Goal: Task Accomplishment & Management: Complete application form

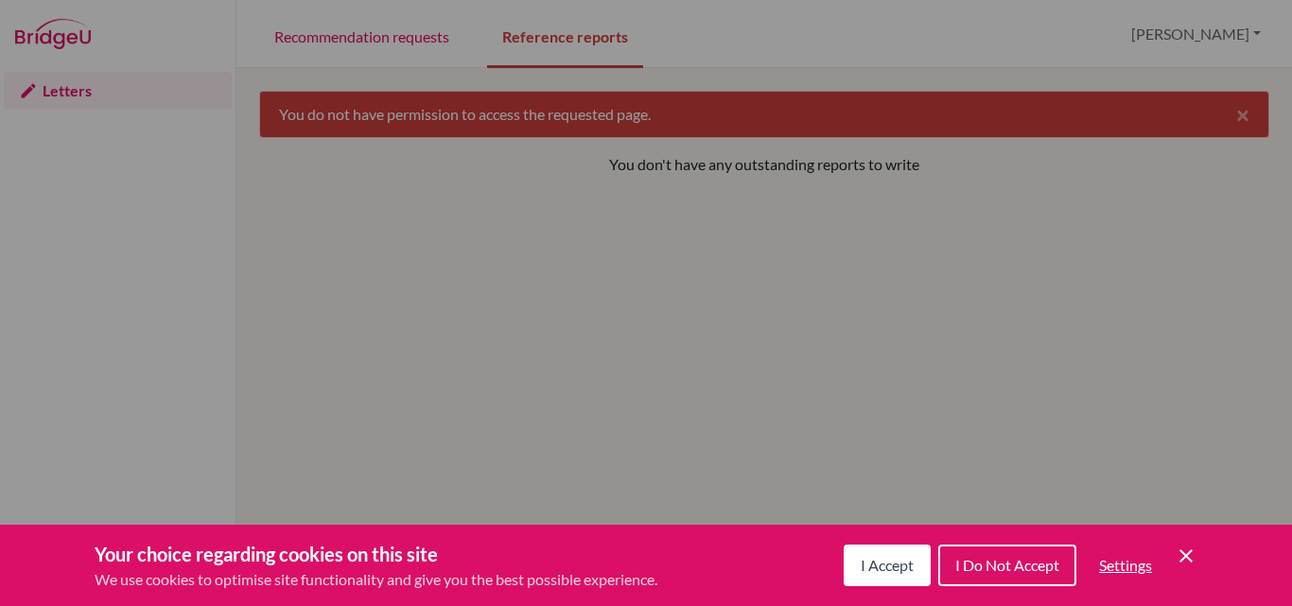
click at [877, 569] on span "I Accept" at bounding box center [887, 565] width 53 height 18
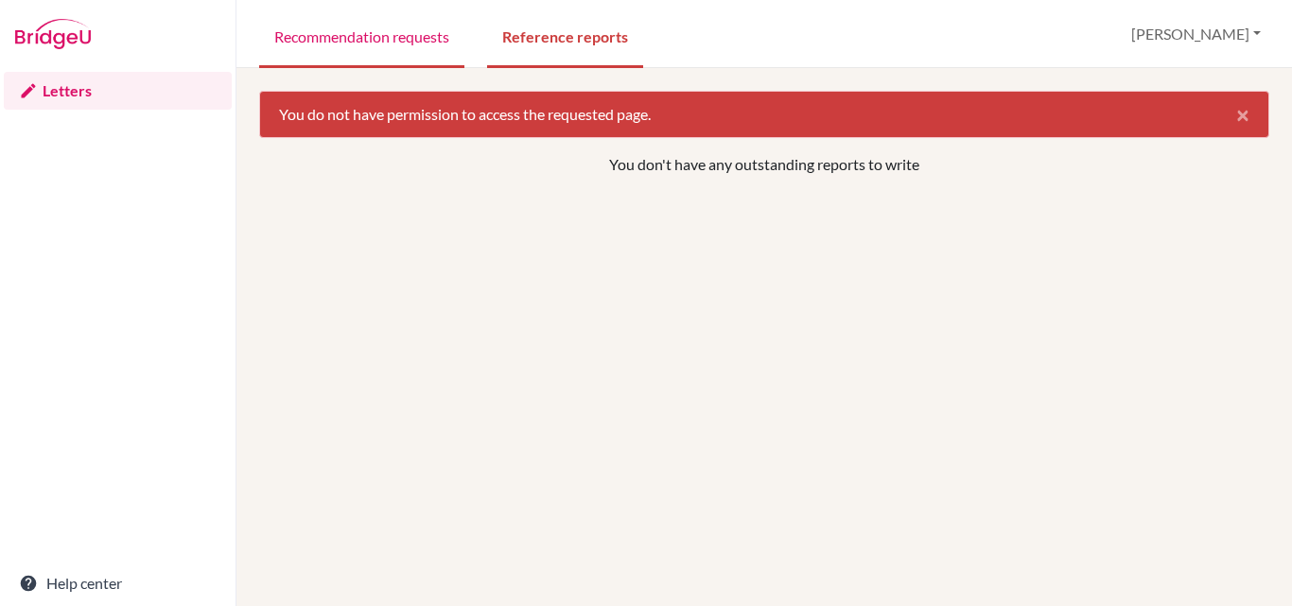
click at [405, 25] on link "Recommendation requests" at bounding box center [361, 35] width 205 height 65
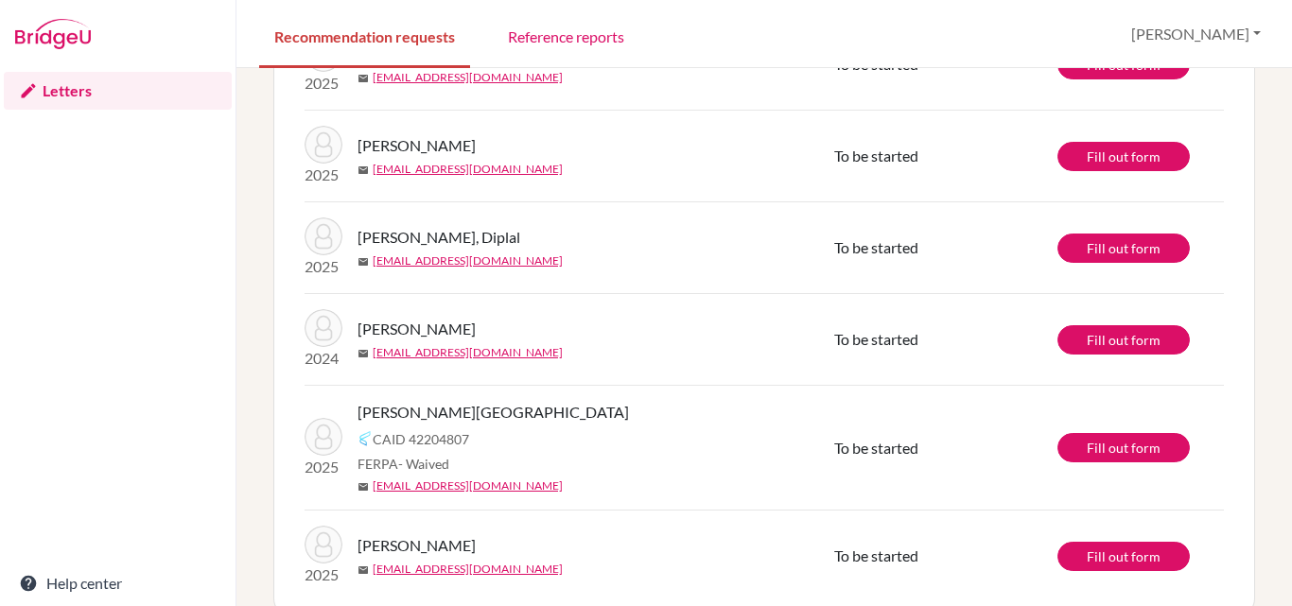
scroll to position [193, 0]
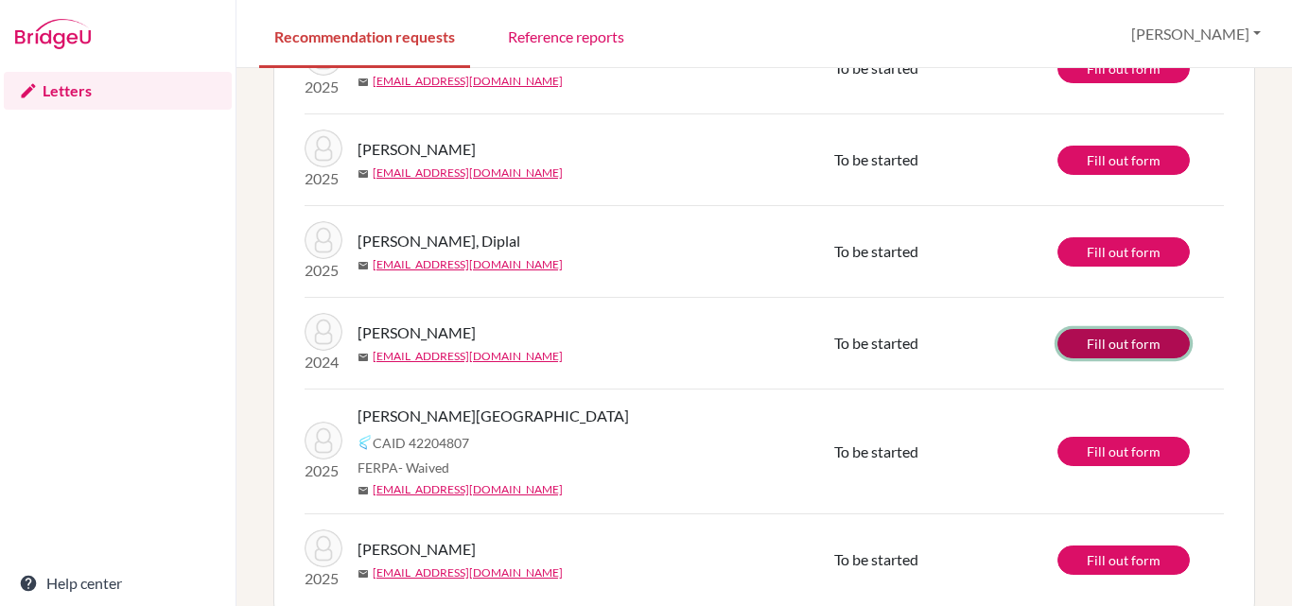
click at [1133, 344] on link "Fill out form" at bounding box center [1124, 343] width 132 height 29
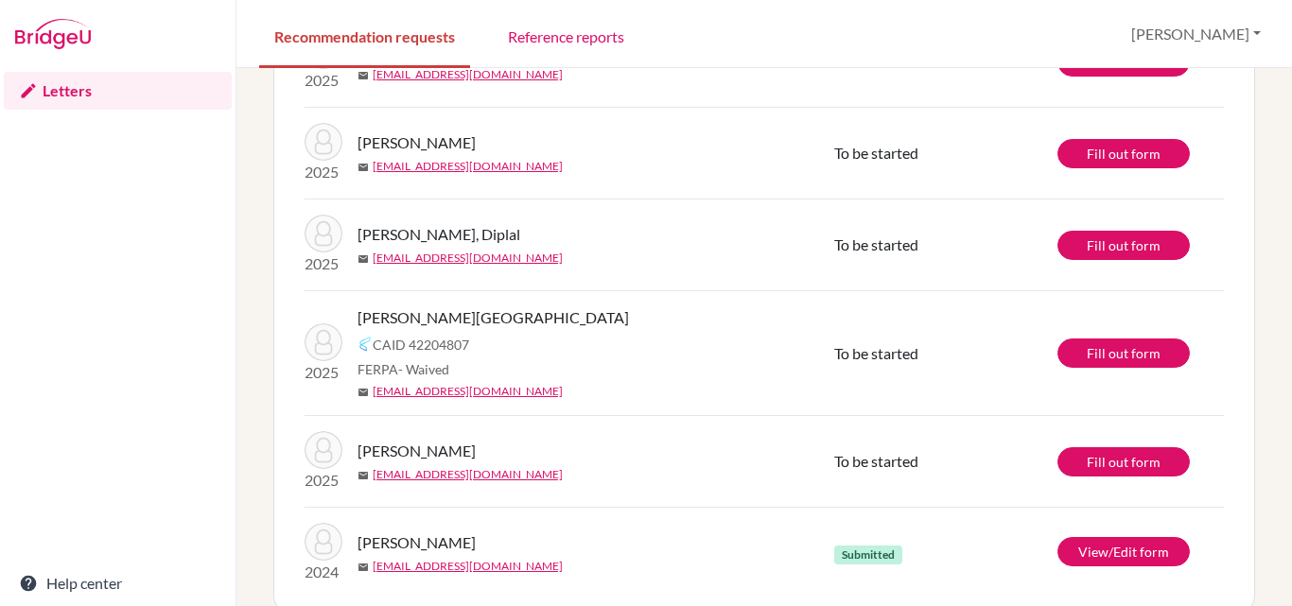
scroll to position [231, 0]
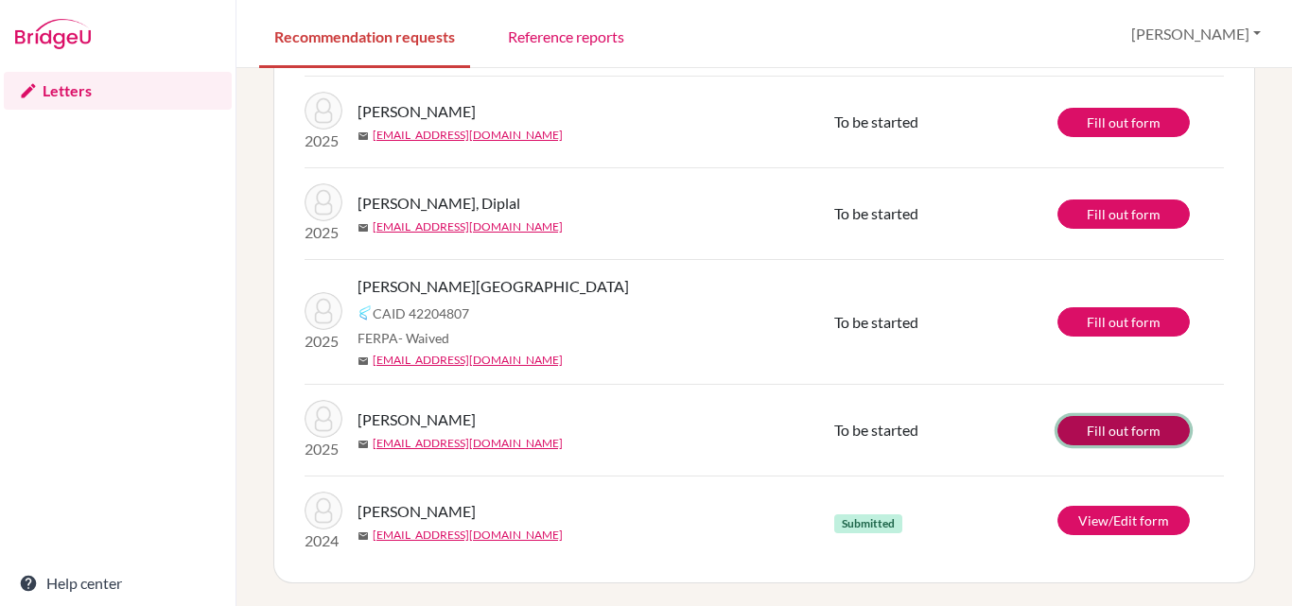
click at [1093, 429] on link "Fill out form" at bounding box center [1124, 430] width 132 height 29
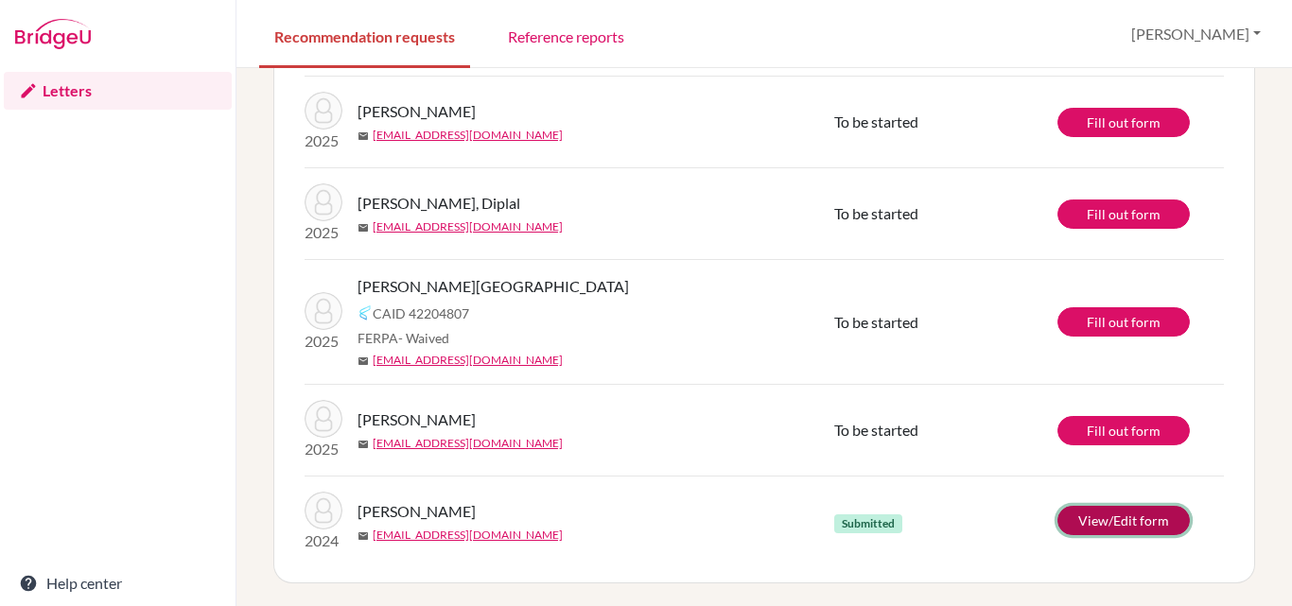
click at [1090, 514] on link "View/Edit form" at bounding box center [1124, 520] width 132 height 29
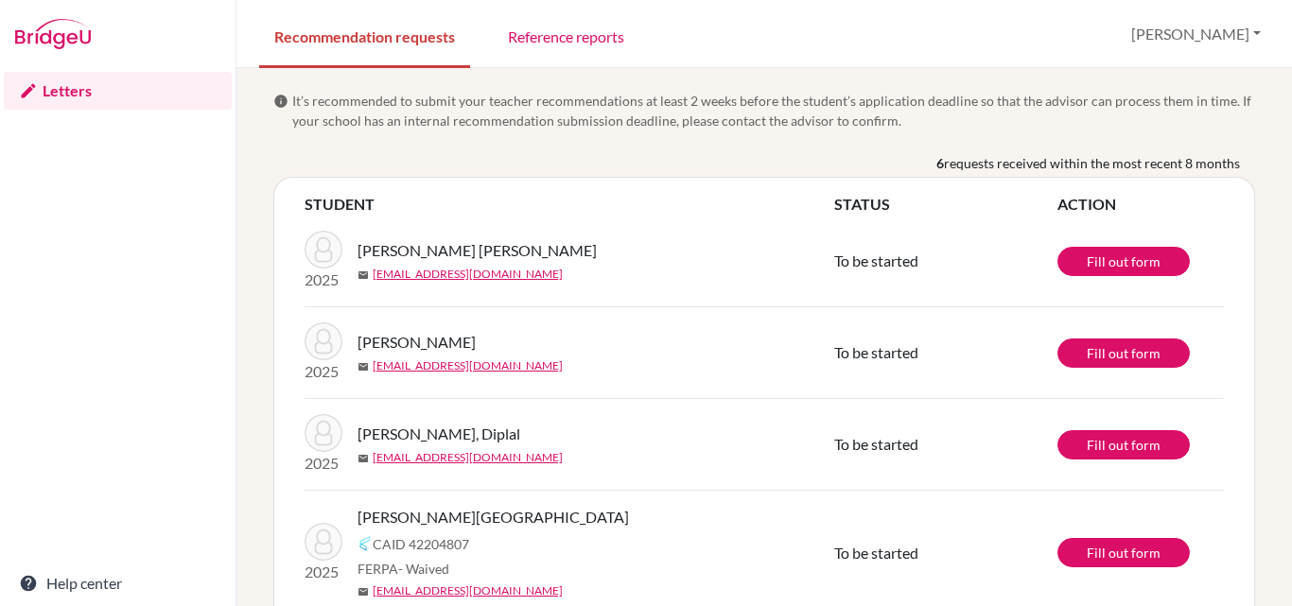
scroll to position [231, 0]
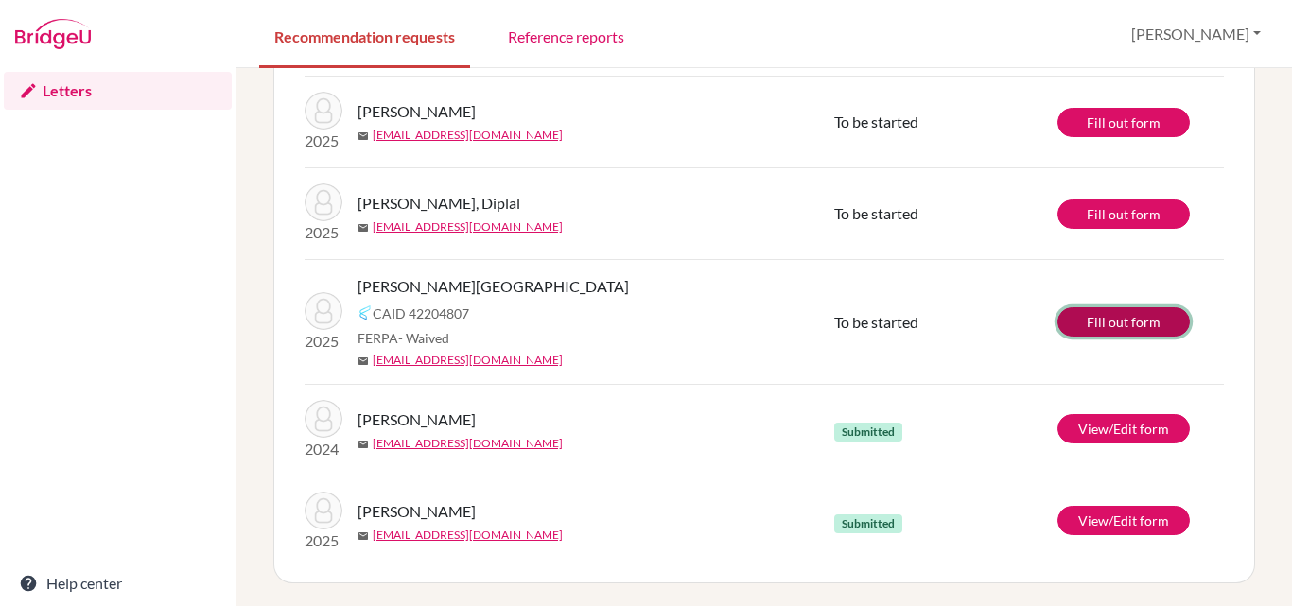
click at [1098, 311] on link "Fill out form" at bounding box center [1124, 321] width 132 height 29
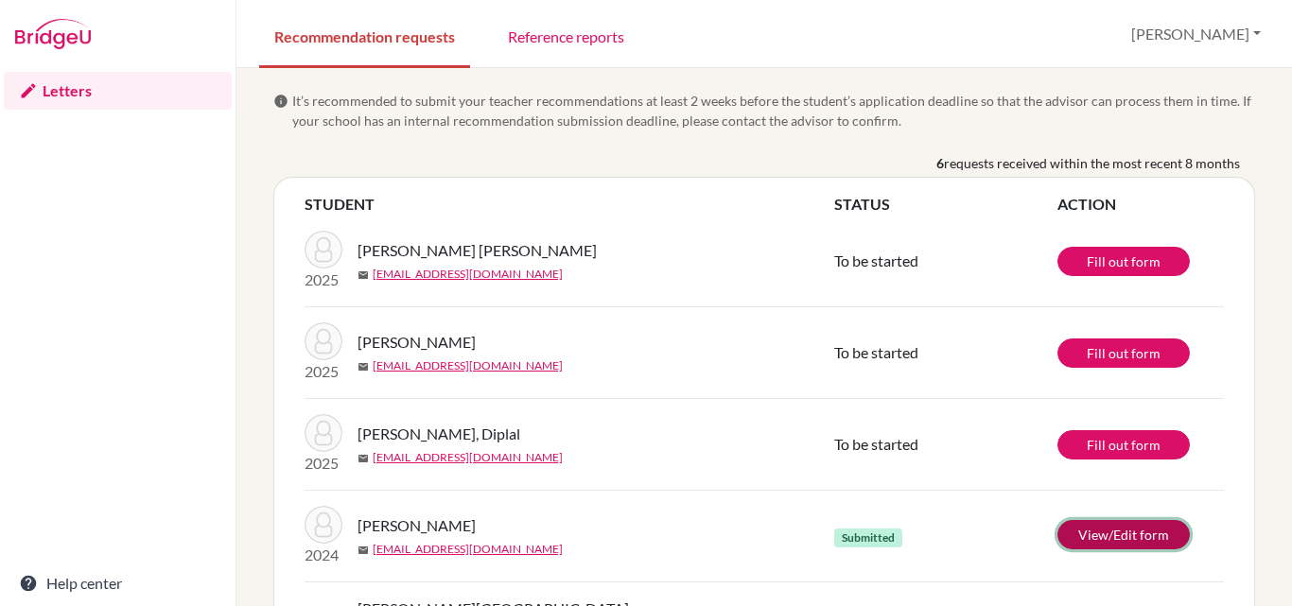
click at [1103, 535] on link "View/Edit form" at bounding box center [1124, 534] width 132 height 29
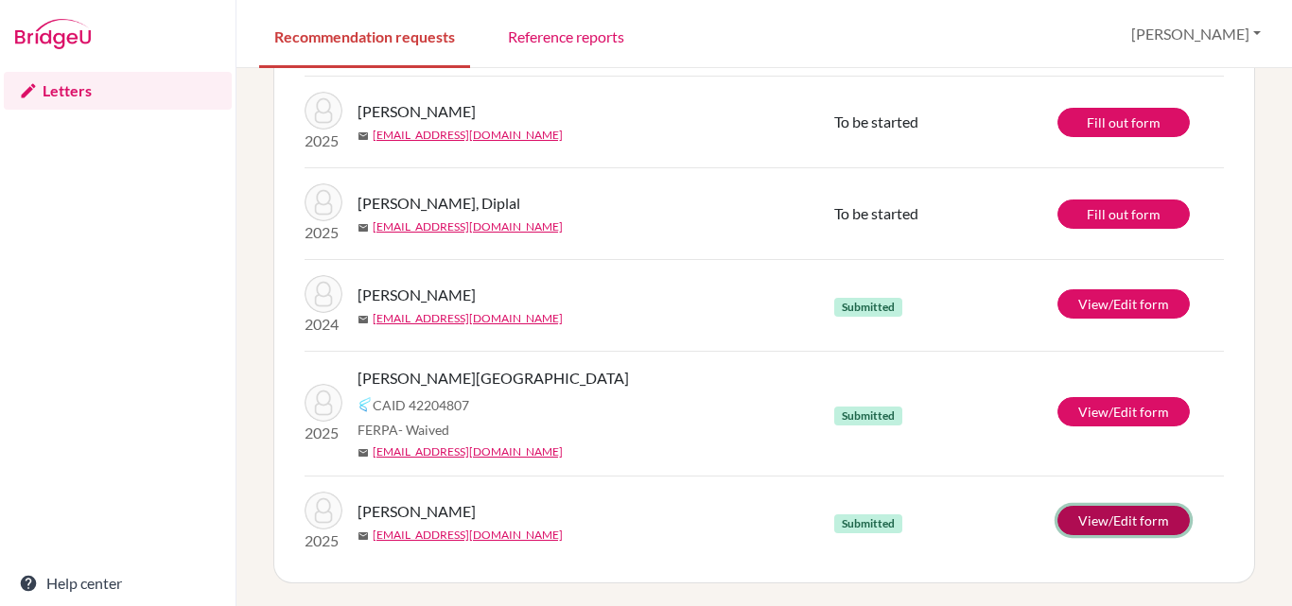
click at [1134, 518] on link "View/Edit form" at bounding box center [1124, 520] width 132 height 29
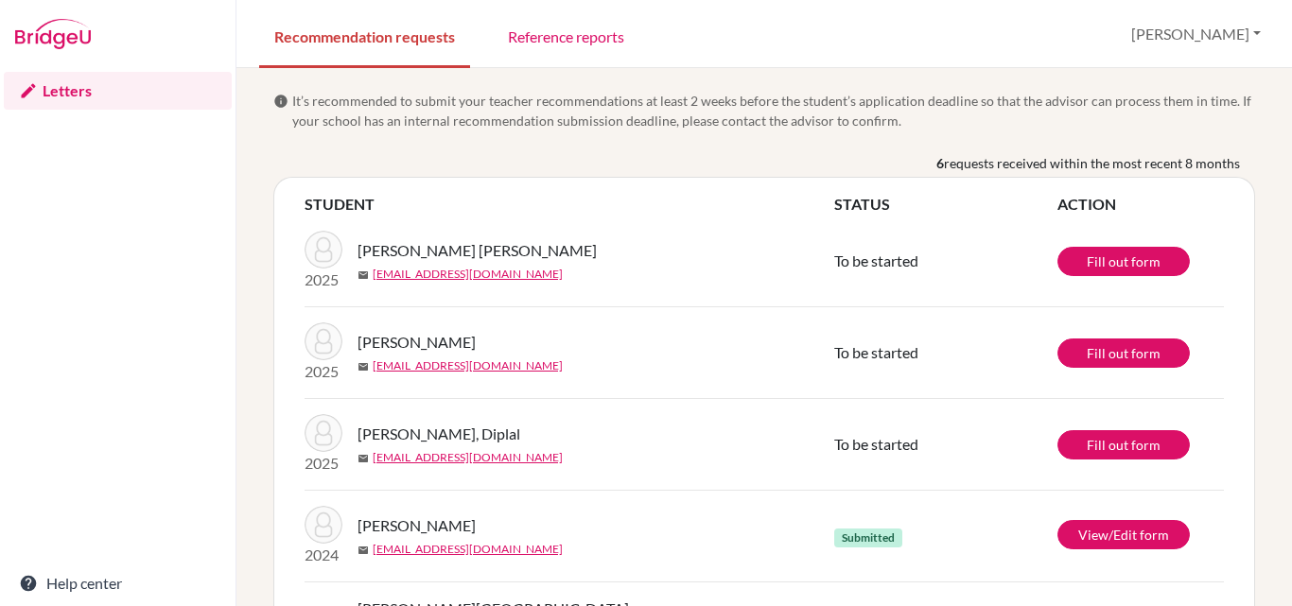
scroll to position [231, 0]
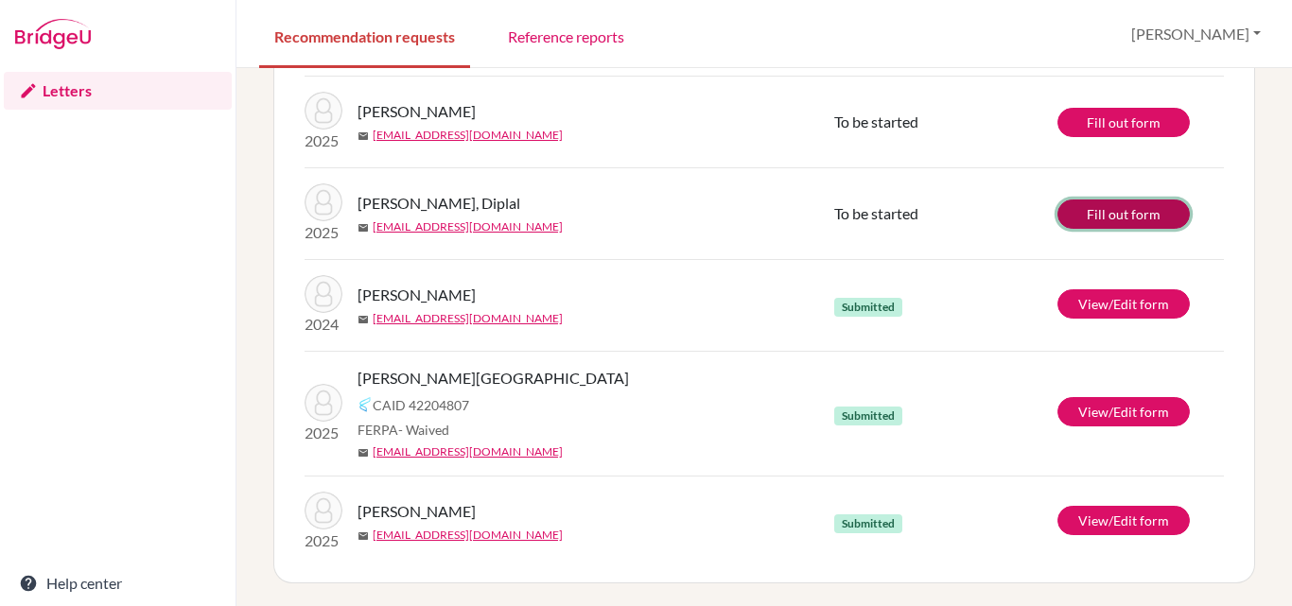
click at [1101, 205] on link "Fill out form" at bounding box center [1124, 214] width 132 height 29
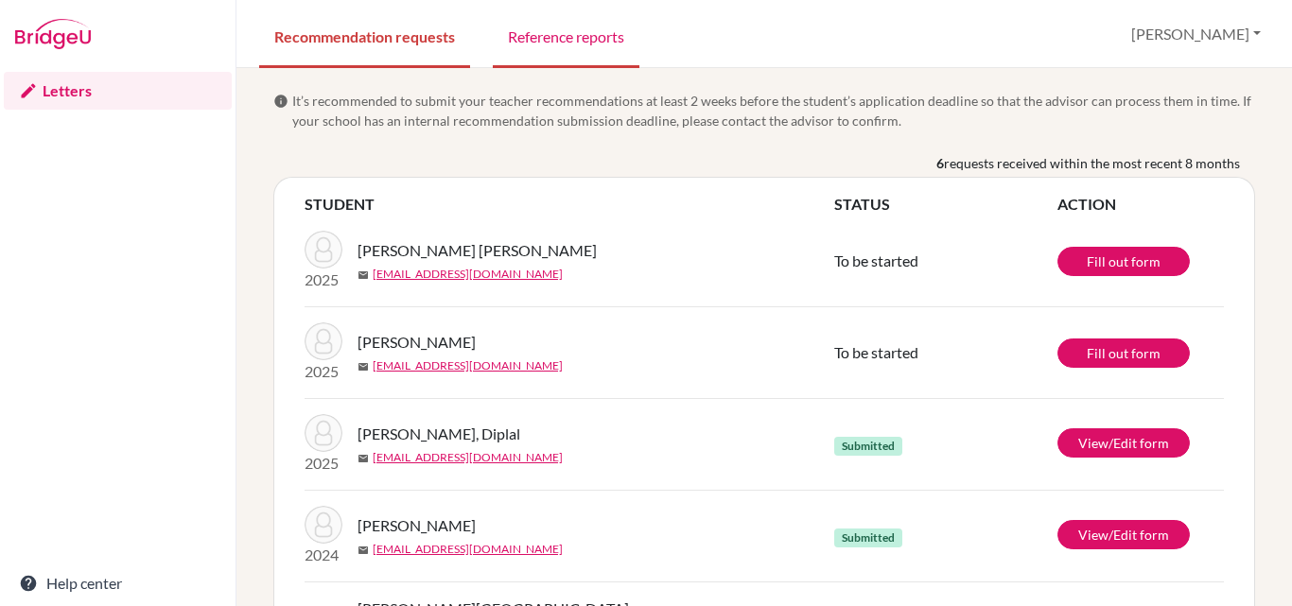
click at [579, 40] on link "Reference reports" at bounding box center [566, 35] width 147 height 65
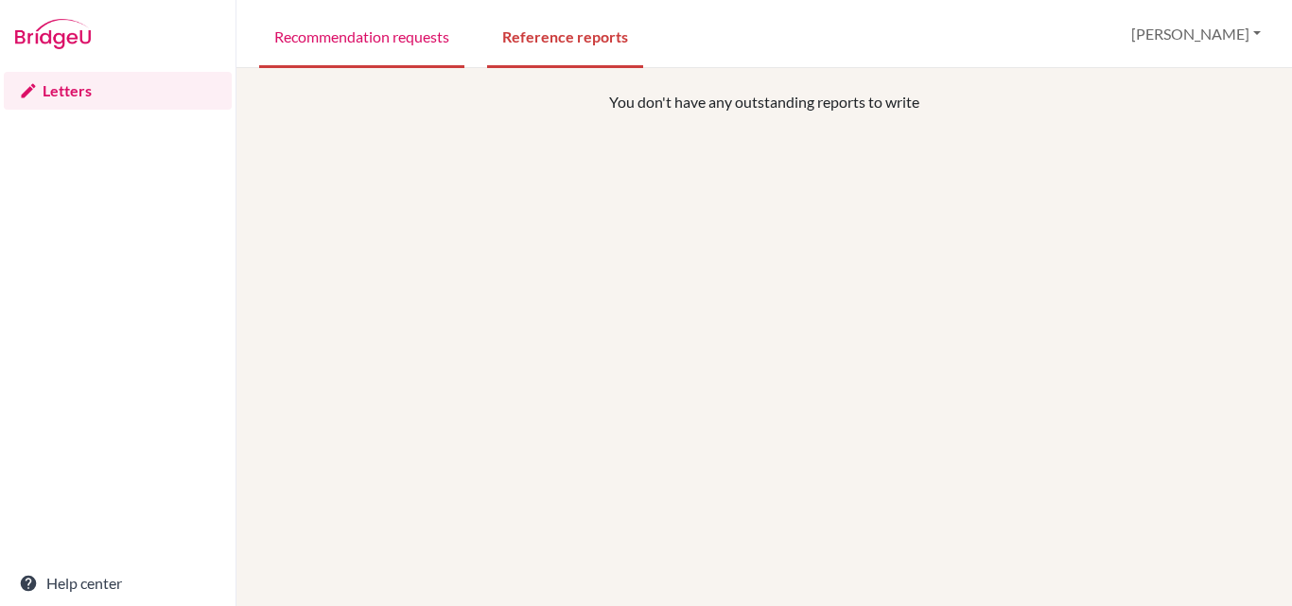
click at [391, 35] on link "Recommendation requests" at bounding box center [361, 35] width 205 height 65
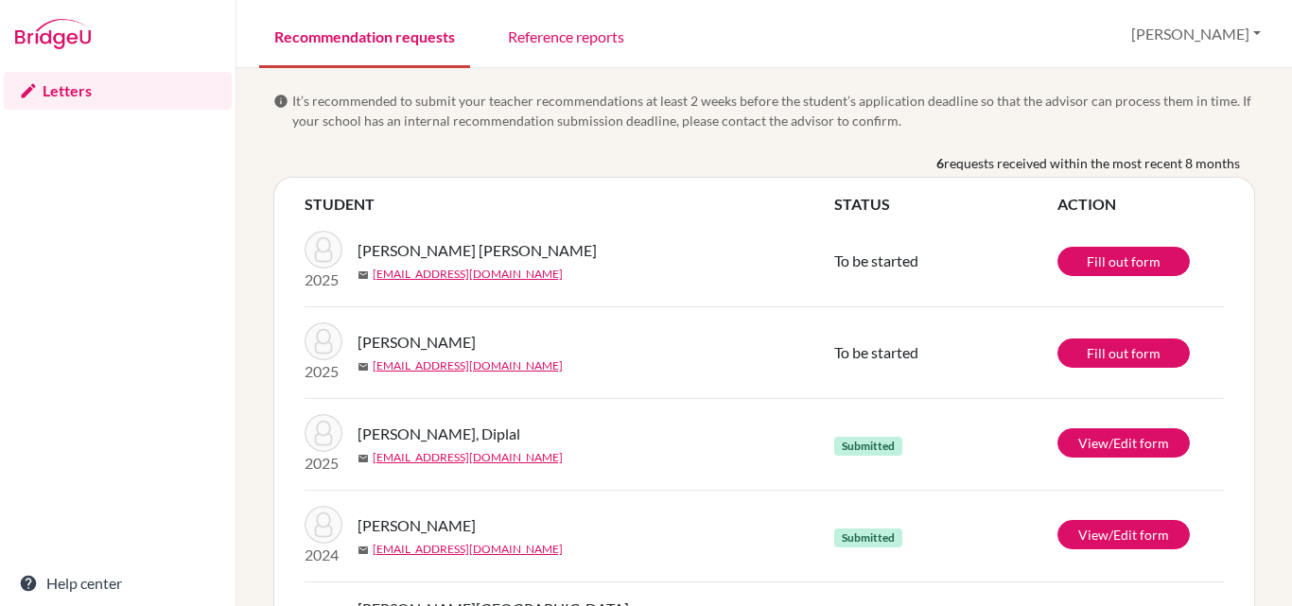
click at [390, 35] on link "Recommendation requests" at bounding box center [364, 35] width 211 height 65
